Goal: Information Seeking & Learning: Learn about a topic

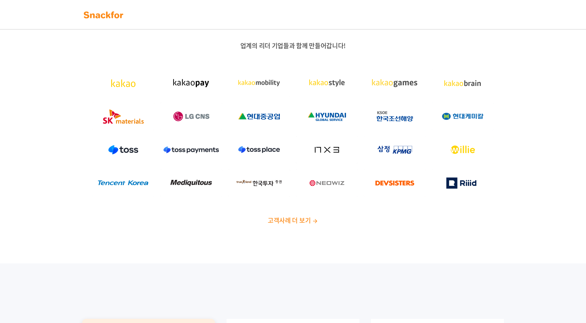
click at [100, 16] on img at bounding box center [104, 14] width 44 height 11
click at [289, 215] on div "업계의 리더 기업들과 함께 만들어갑니다! 고객사례 더 보기" at bounding box center [293, 133] width 433 height 183
click at [284, 222] on span "고객사례 더 보기" at bounding box center [289, 219] width 43 height 9
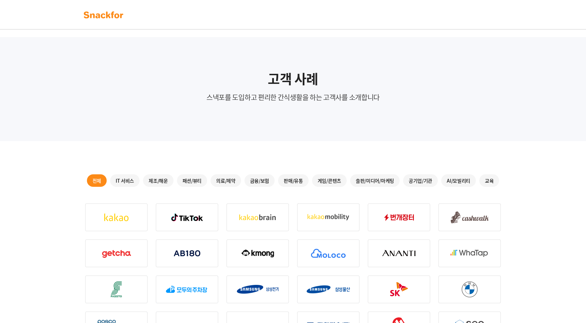
drag, startPoint x: 161, startPoint y: 232, endPoint x: 136, endPoint y: 24, distance: 209.9
click at [104, 14] on img at bounding box center [104, 14] width 44 height 11
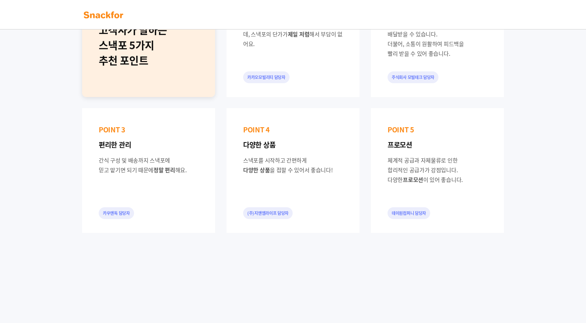
scroll to position [658, 0]
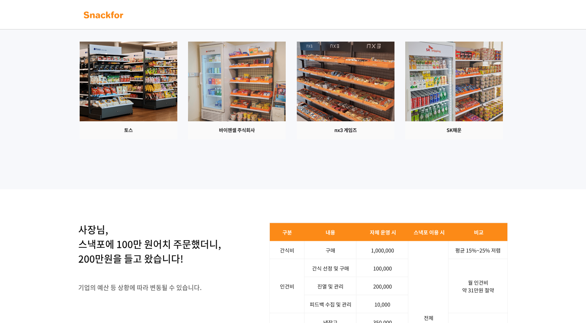
click at [276, 94] on img at bounding box center [237, 91] width 98 height 98
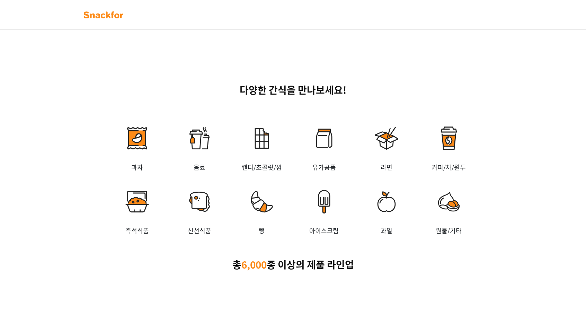
scroll to position [935, 0]
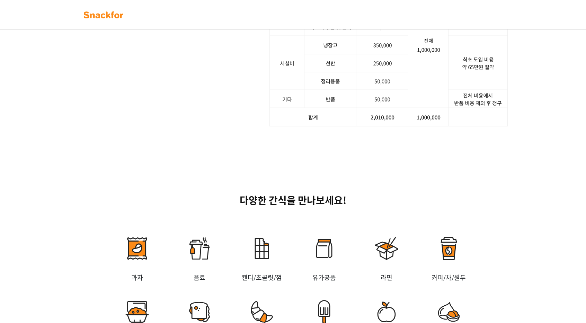
click at [243, 104] on div "사장님, 스낵포에 100만 원어치 주문했더니, 200만원을 들고 왔습니다! 기업의 예산 등 상황에 따라 변동될 수 있습니다. 서비스 문의하기" at bounding box center [292, 35] width 429 height 181
click at [536, 160] on div "사장님, 스낵포에 100만 원어치 주문했더니, 200만원을 들고 왔습니다! 기업의 예산 등 상황에 따라 변동될 수 있습니다. 서비스 문의하기" at bounding box center [293, 36] width 586 height 248
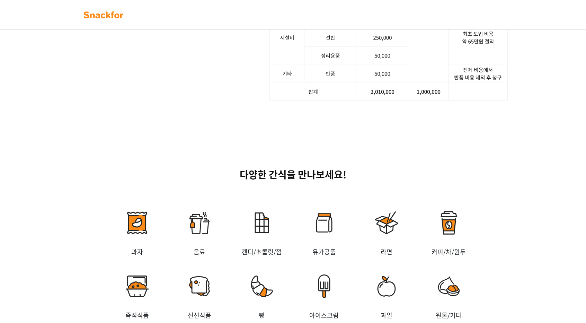
scroll to position [900, 0]
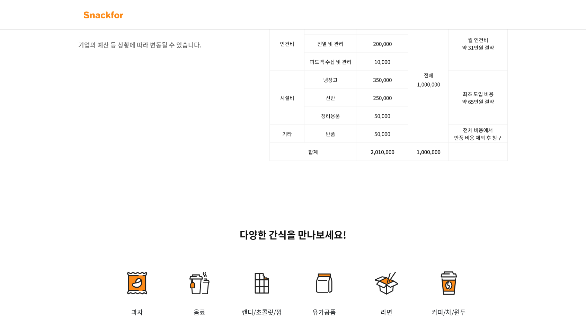
click at [98, 24] on p "사장님, 스낵포에 100만 원어치 주문했더니, 200만원을 들고 왔습니다!" at bounding box center [149, 2] width 143 height 44
drag, startPoint x: 82, startPoint y: 80, endPoint x: 112, endPoint y: 84, distance: 30.2
click at [112, 24] on p "사장님, 스낵포에 100만 원어치 주문했더니, 200만원을 들고 왔습니다!" at bounding box center [149, 2] width 143 height 44
drag, startPoint x: 96, startPoint y: 104, endPoint x: 159, endPoint y: 100, distance: 63.5
click at [157, 24] on p "사장님, 스낵포에 100만 원어치 주문했더니, 200만원을 들고 왔습니다!" at bounding box center [149, 2] width 143 height 44
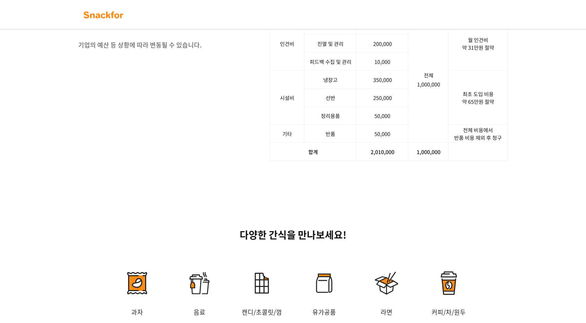
drag, startPoint x: 159, startPoint y: 100, endPoint x: 166, endPoint y: 99, distance: 7.1
click at [161, 24] on p "사장님, 스낵포에 100만 원어치 주문했더니, 200만원을 들고 왔습니다!" at bounding box center [149, 2] width 143 height 44
drag, startPoint x: 43, startPoint y: 104, endPoint x: 269, endPoint y: 130, distance: 228.3
click at [271, 134] on div "사장님, 스낵포에 100만 원어치 주문했더니, 200만원을 들고 왔습니다! 기업의 예산 등 상황에 따라 변동될 수 있습니다. 서비스 문의하기" at bounding box center [293, 71] width 586 height 248
click at [185, 24] on p "사장님, 스낵포에 100만 원어치 주문했더니, 200만원을 들고 왔습니다!" at bounding box center [149, 2] width 143 height 44
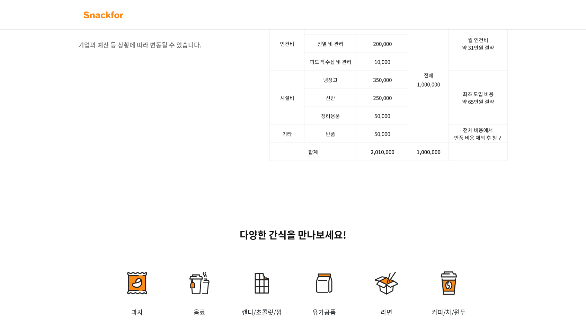
drag, startPoint x: 533, startPoint y: 131, endPoint x: 539, endPoint y: 129, distance: 6.5
click at [536, 131] on div "사장님, 스낵포에 100만 원어치 주문했더니, 200만원을 들고 왔습니다! 기업의 예산 등 상황에 따라 변동될 수 있습니다. 서비스 문의하기" at bounding box center [293, 71] width 586 height 248
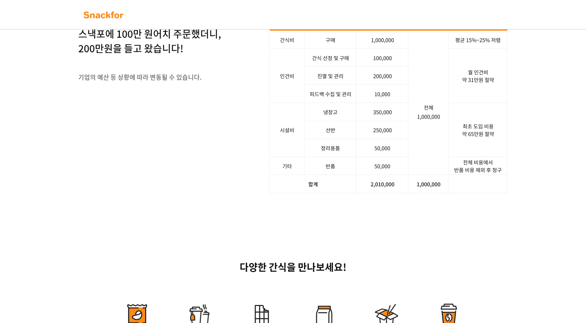
scroll to position [866, 0]
